Goal: Use online tool/utility: Utilize a website feature to perform a specific function

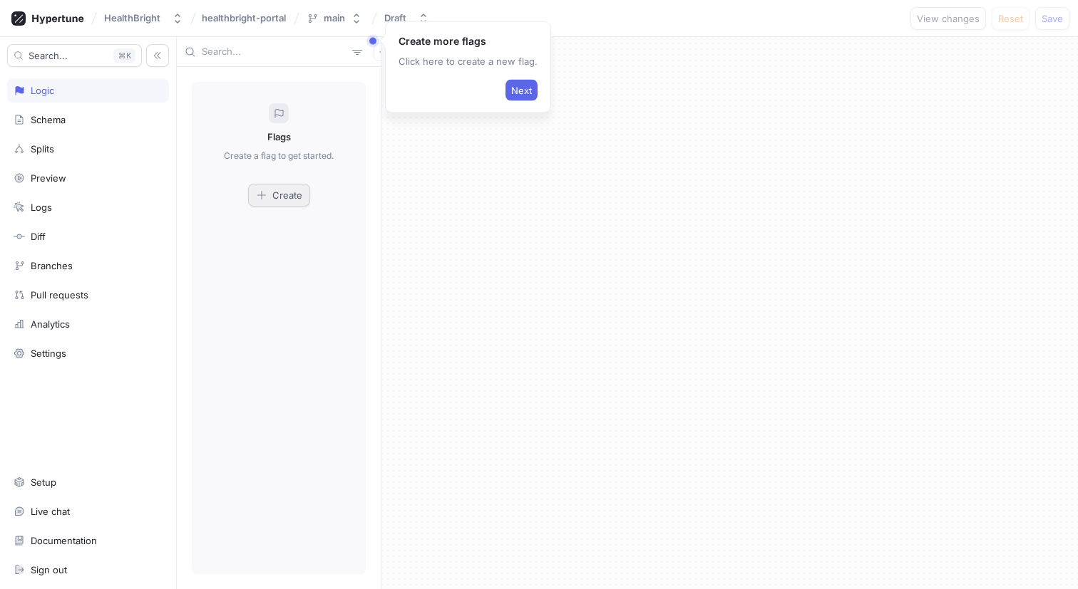
click at [276, 191] on span "Create" at bounding box center [287, 195] width 30 height 9
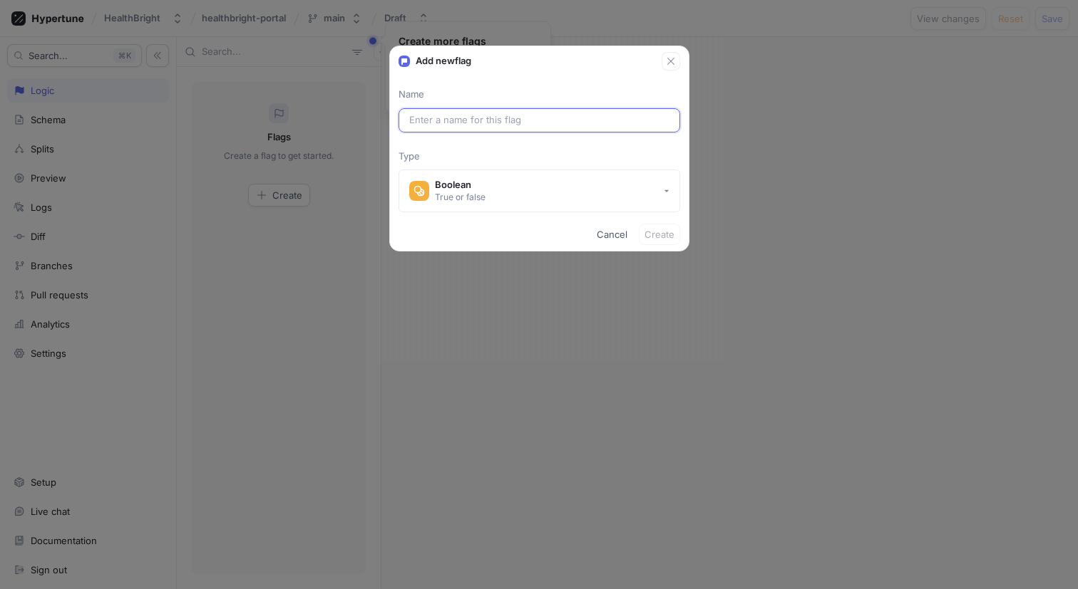
click at [435, 116] on input "text" at bounding box center [539, 120] width 260 height 14
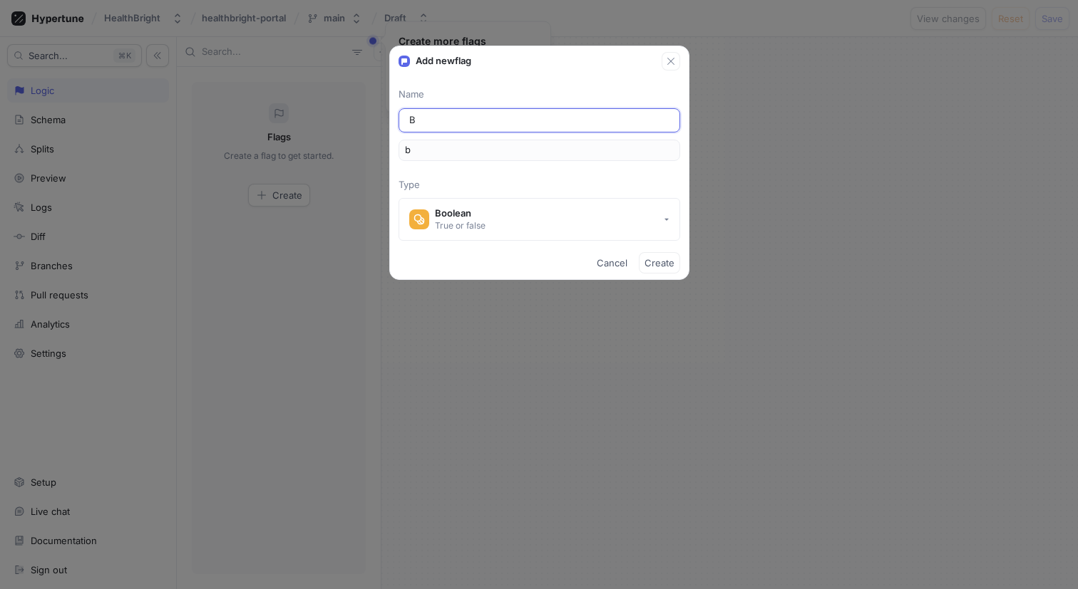
type input "Bo"
type input "bo"
type input "Boo"
type input "boo"
type input "Book"
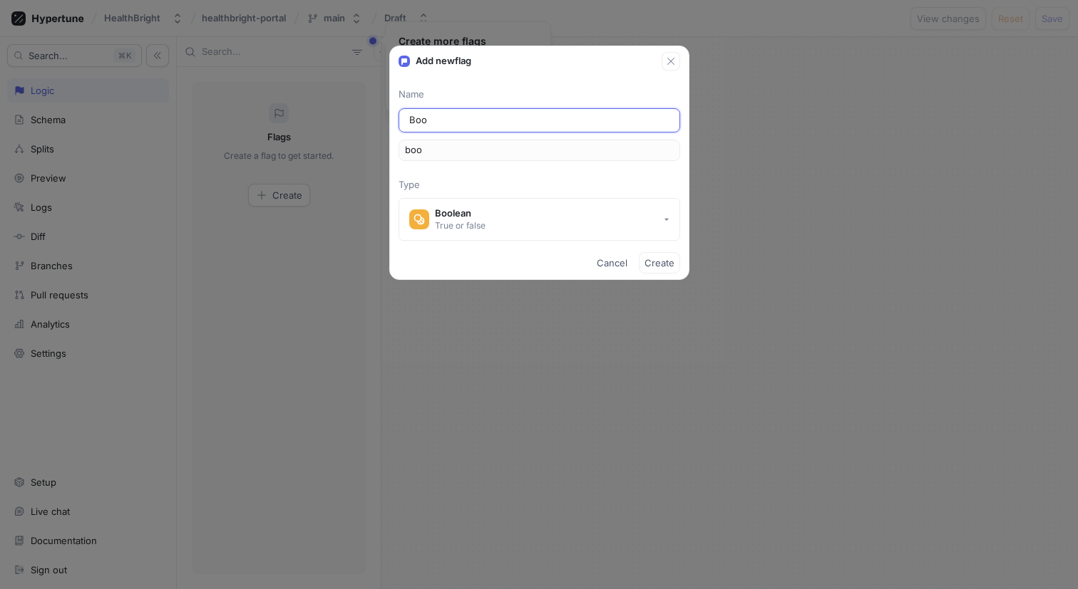
type input "book"
type input "Booki"
type input "booki"
type input "Bookin"
type input "bookin"
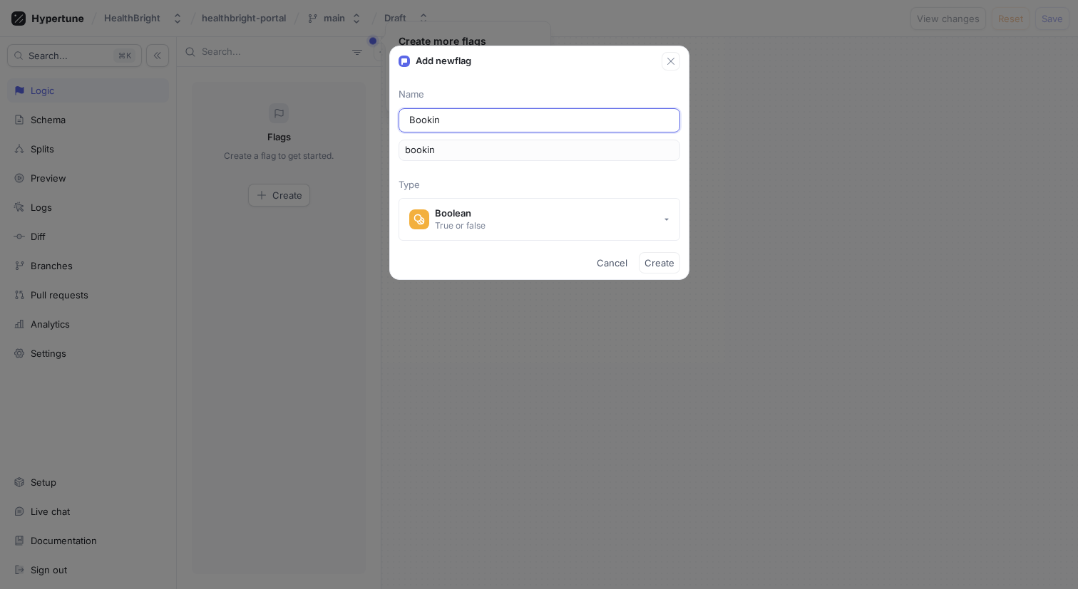
type input "Booking"
type input "booking"
type input "Booking r"
type input "bookingR"
type input "Booking re"
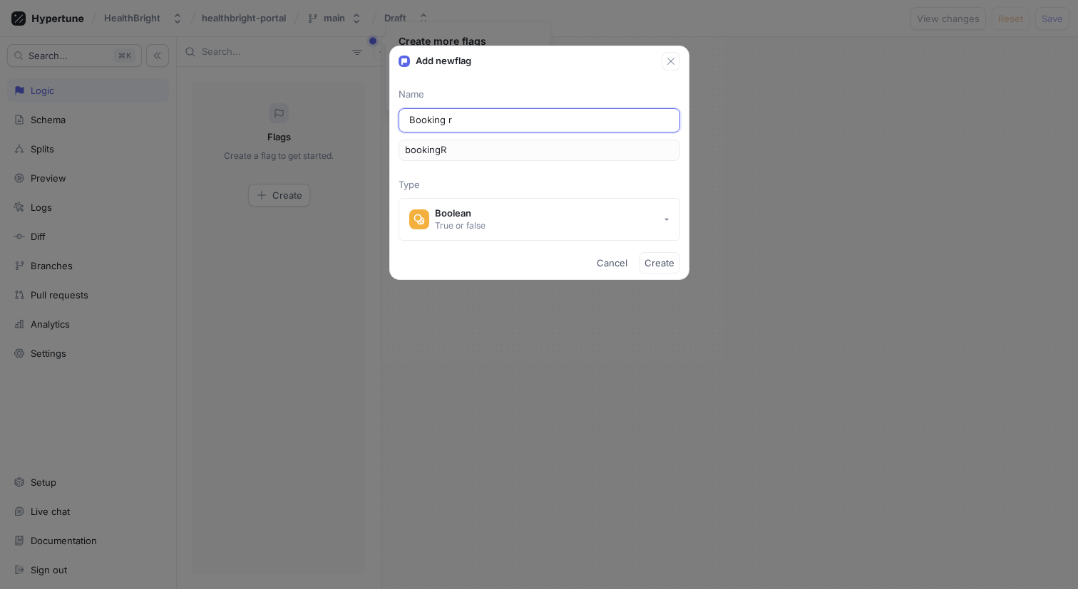
type input "bookingRe"
type input "Booking ref"
type input "bookingRef"
type input "Booking refe"
type input "bookingRefe"
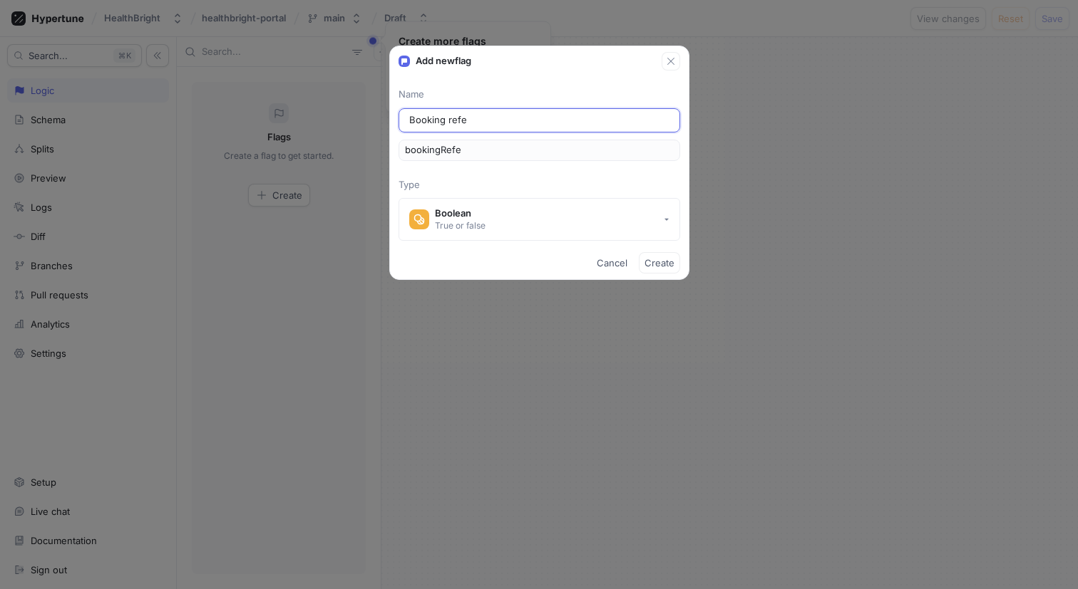
type input "Booking refer"
type input "bookingRefer"
type input "Booking referr"
type input "bookingReferr"
type input "Booking referra"
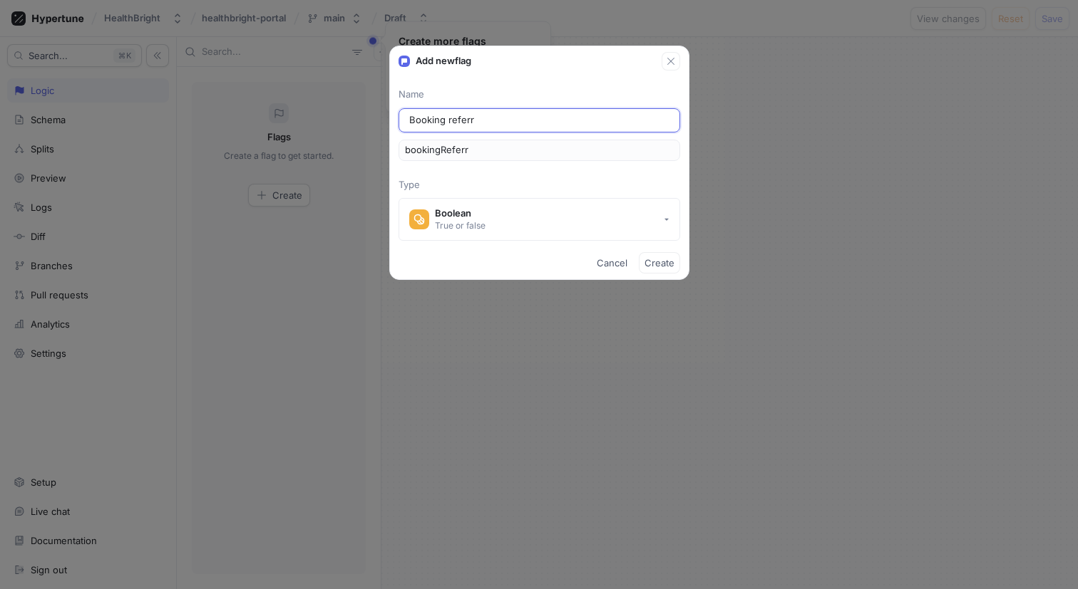
type input "bookingReferra"
type input "Booking referral"
type input "bookingReferral"
click at [451, 120] on input "Booking referral" at bounding box center [539, 120] width 260 height 14
type input "Booking eferral"
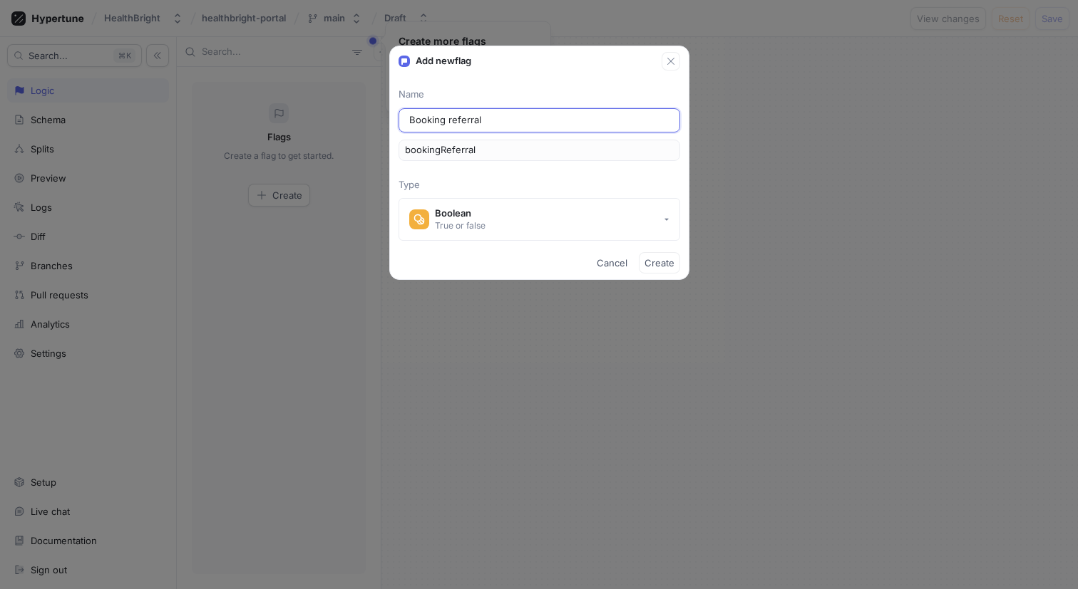
type input "bookingEferral"
type input "Booking Referral"
type input "bookingReferral"
click at [493, 125] on input "Booking Referral" at bounding box center [539, 120] width 260 height 14
type input "Booking Referral S"
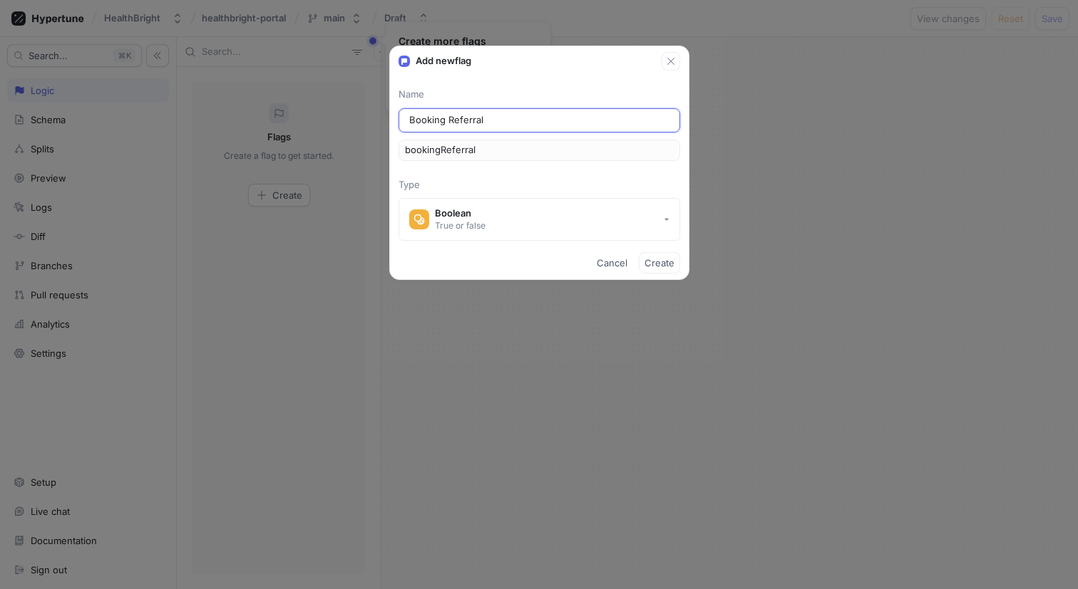
type input "bookingReferralS"
type input "Booking Referral Se"
type input "bookingReferralSe"
type input "Booking Referral Sel"
type input "bookingReferralSel"
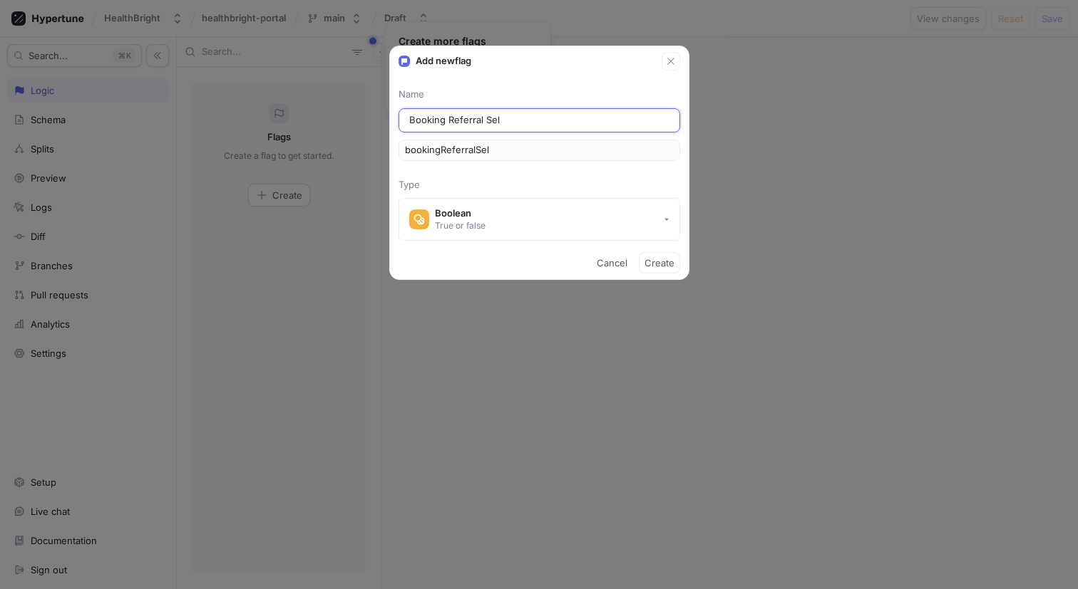
type input "Booking Referral Sele"
type input "bookingReferralSele"
type input "Booking Referral Selec"
type input "bookingReferralSelec"
type input "Booking Referral Select"
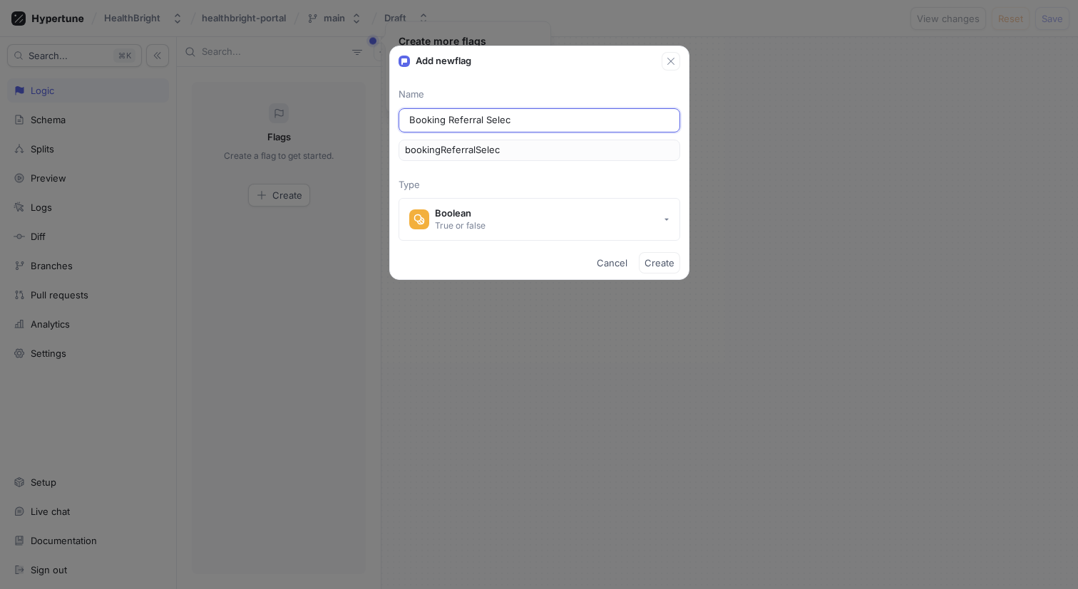
type input "bookingReferralSelect"
type input "Booking Referral Selecto"
type input "bookingReferralSelecto"
type input "Booking Referral Selector"
type input "bookingReferralSelector"
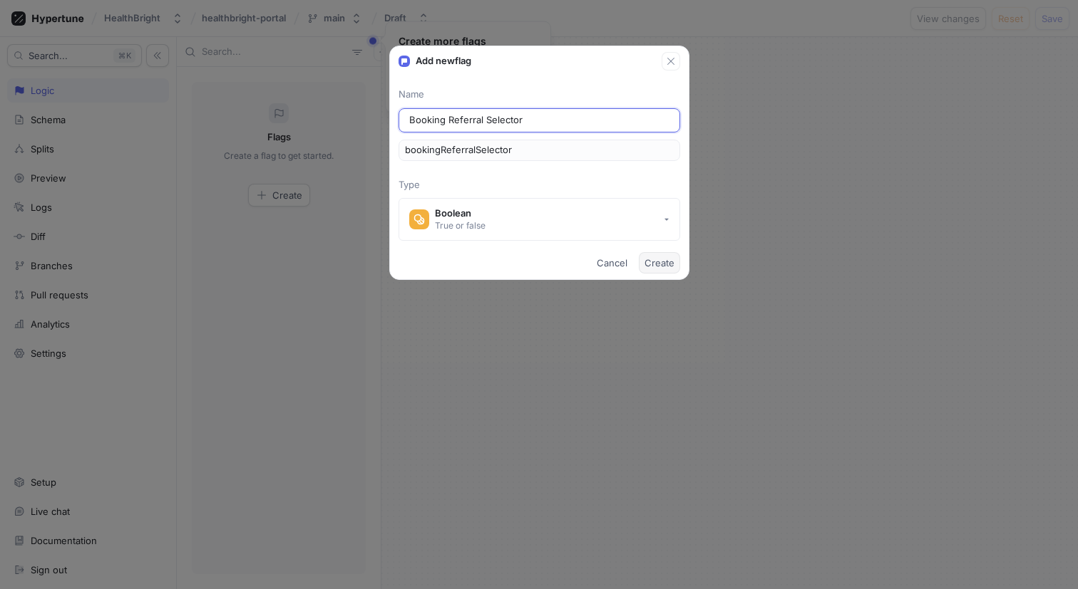
type input "Booking Referral Selector"
click at [648, 264] on span "Create" at bounding box center [659, 263] width 30 height 9
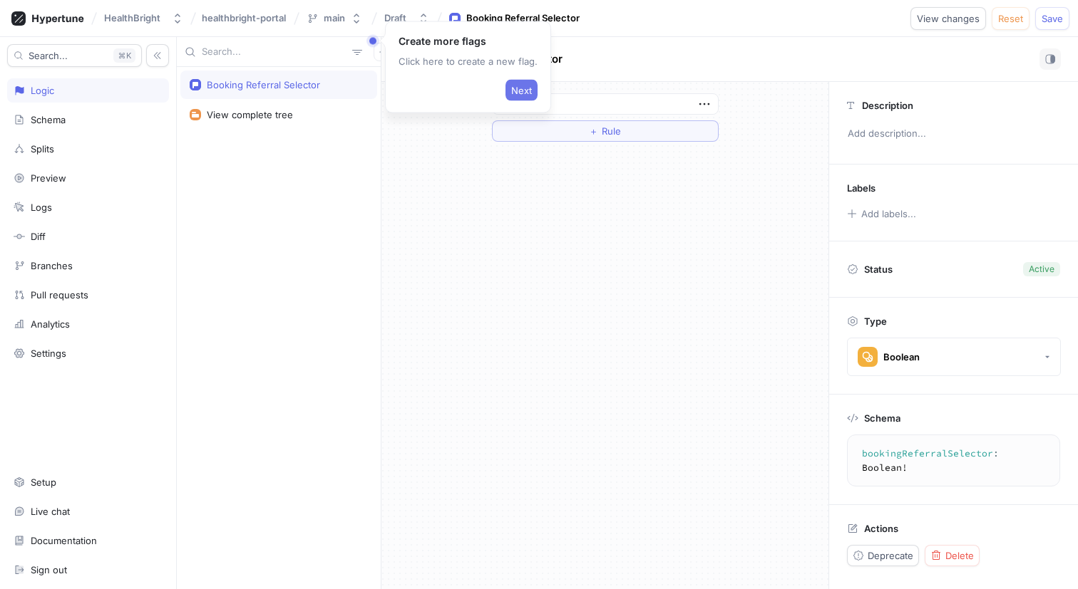
click at [511, 91] on span "Next" at bounding box center [521, 90] width 21 height 9
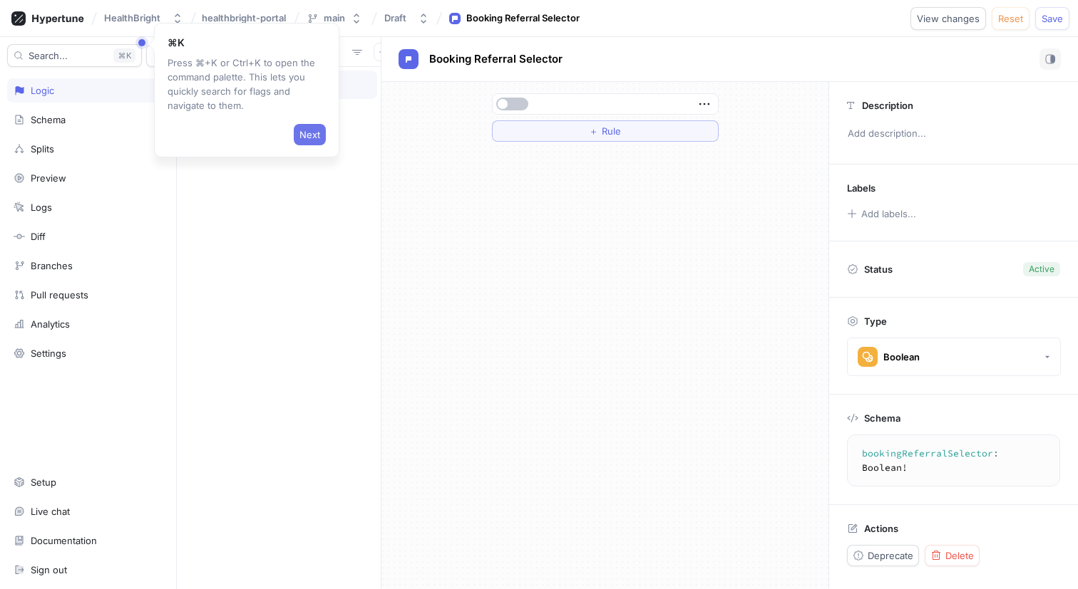
click at [320, 130] on button "Next" at bounding box center [310, 134] width 32 height 21
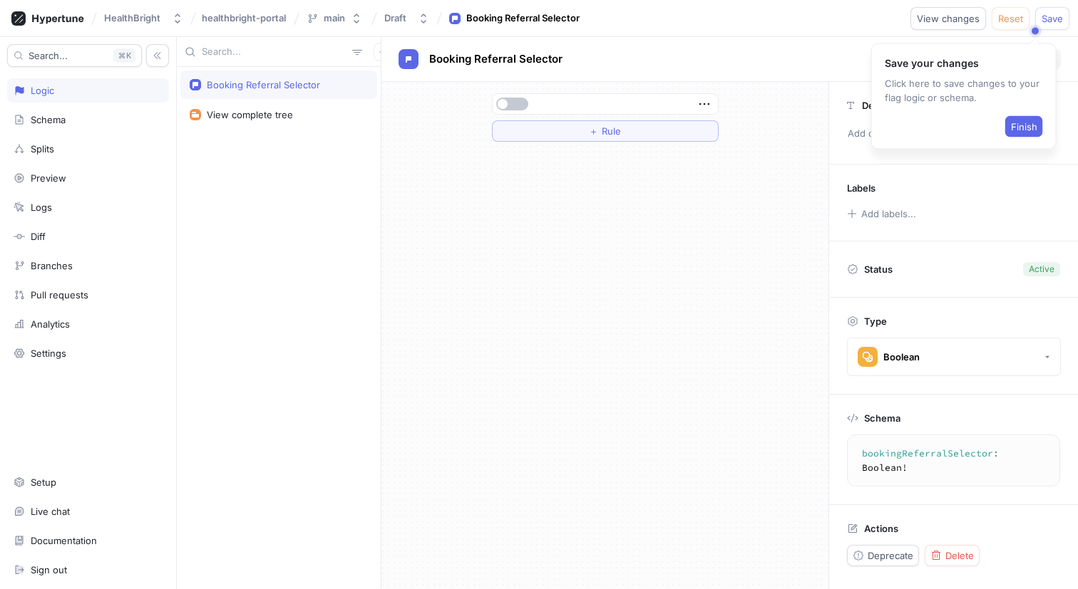
click at [320, 178] on div "Booking Referral Selector View complete tree" at bounding box center [279, 328] width 204 height 522
click at [1012, 123] on span "Finish" at bounding box center [1024, 127] width 26 height 9
click at [1056, 18] on span "Save" at bounding box center [1051, 18] width 21 height 9
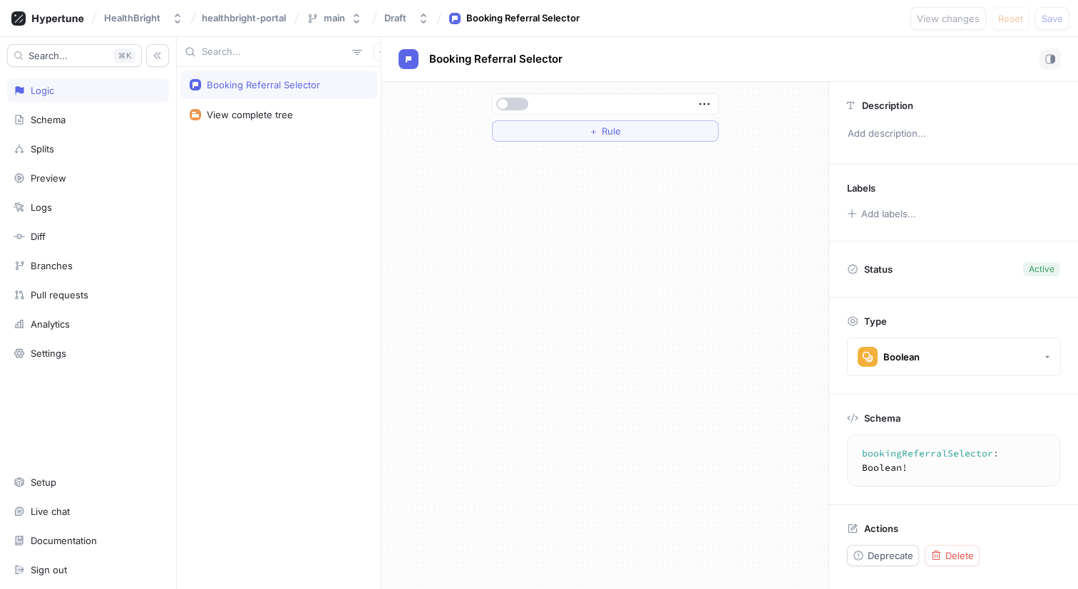
click at [512, 103] on button "button" at bounding box center [512, 104] width 32 height 13
click at [47, 348] on div "Settings" at bounding box center [49, 353] width 36 height 11
